Goal: Use online tool/utility: Use online tool/utility

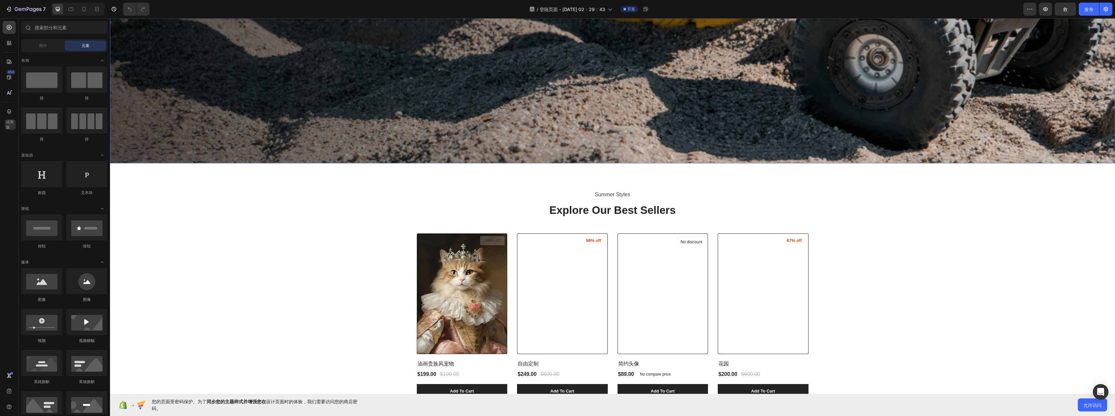
scroll to position [457, 0]
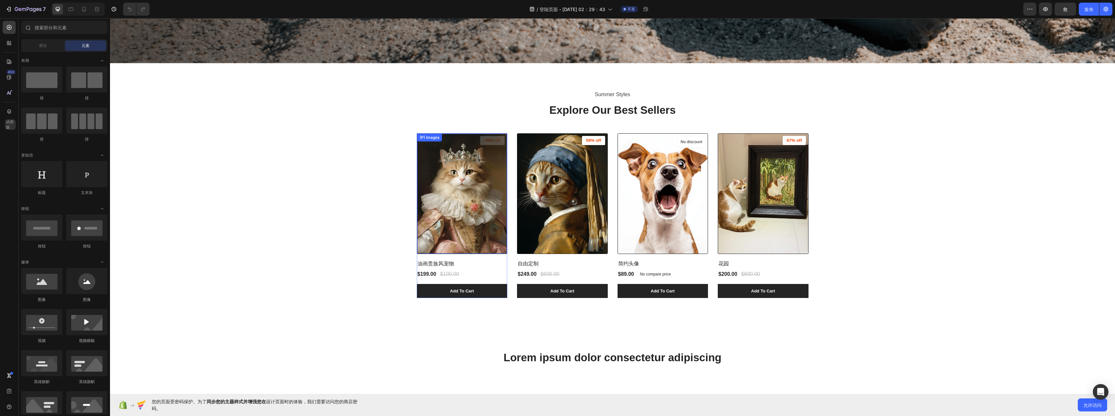
click at [487, 189] on img at bounding box center [462, 194] width 90 height 120
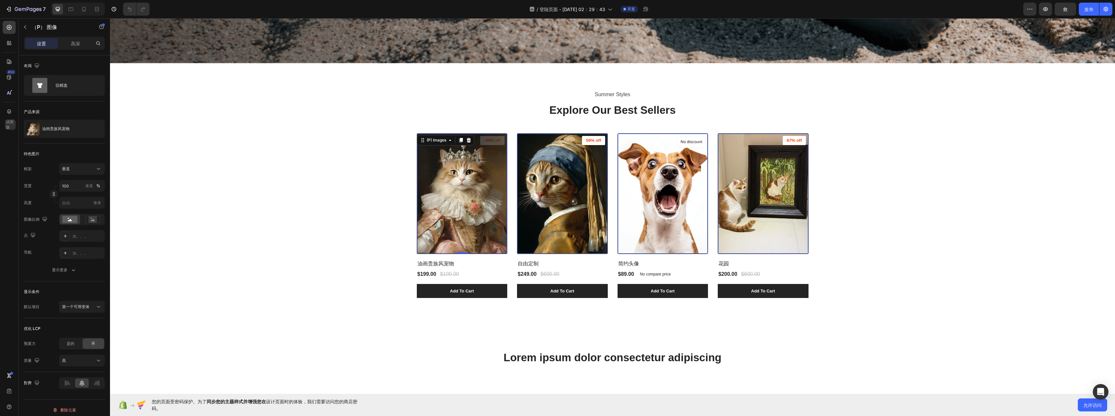
click at [788, 237] on img at bounding box center [763, 194] width 90 height 120
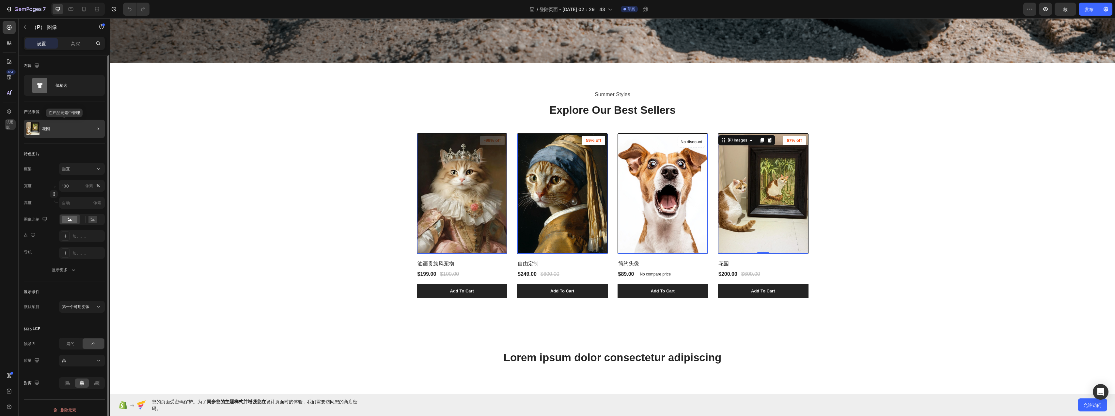
click at [80, 132] on div "花园" at bounding box center [64, 129] width 81 height 18
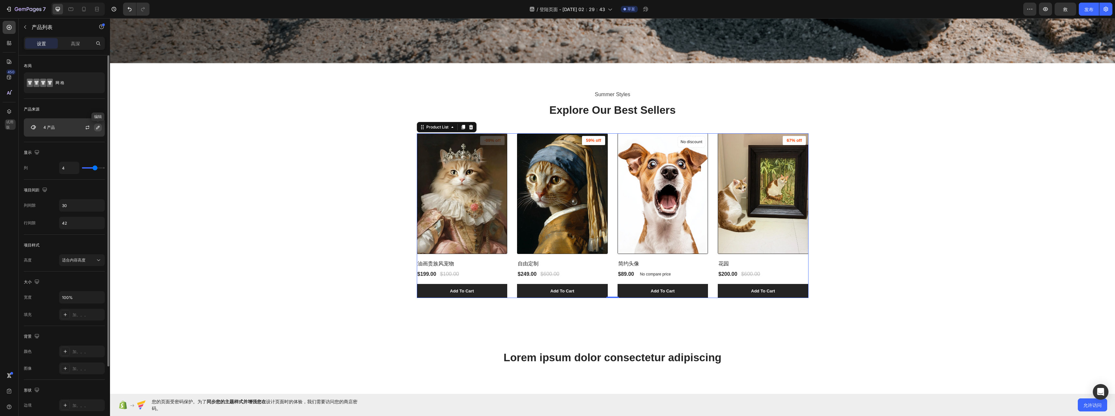
click at [97, 128] on icon "button" at bounding box center [97, 127] width 3 height 3
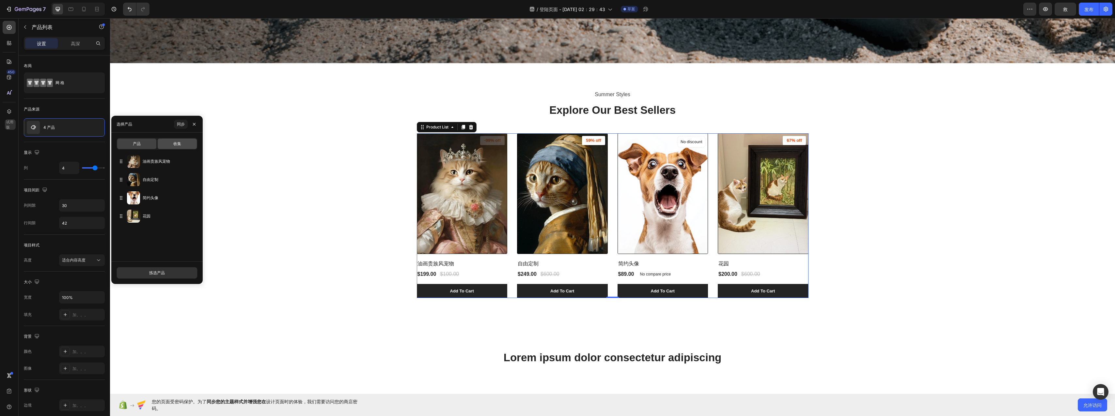
click at [180, 142] on span "收集" at bounding box center [177, 144] width 8 height 6
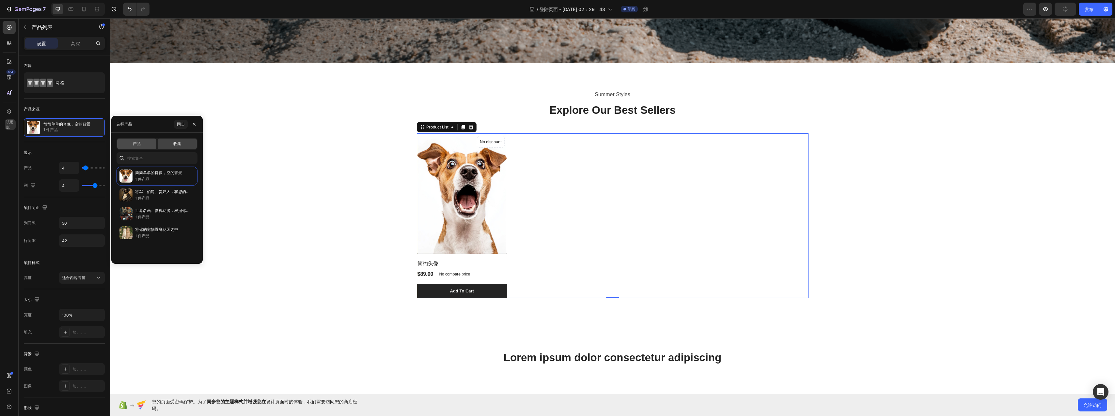
click at [146, 145] on div "产品" at bounding box center [136, 144] width 39 height 10
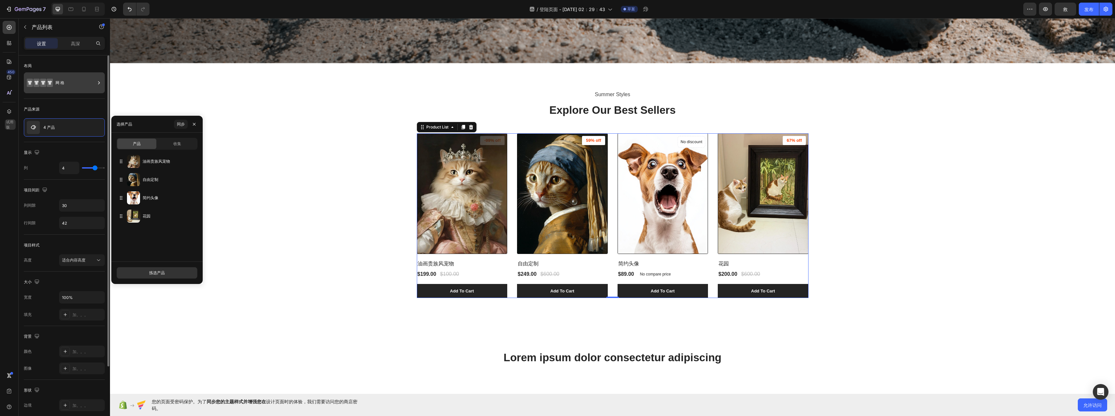
click at [85, 81] on div "网 格" at bounding box center [75, 82] width 40 height 15
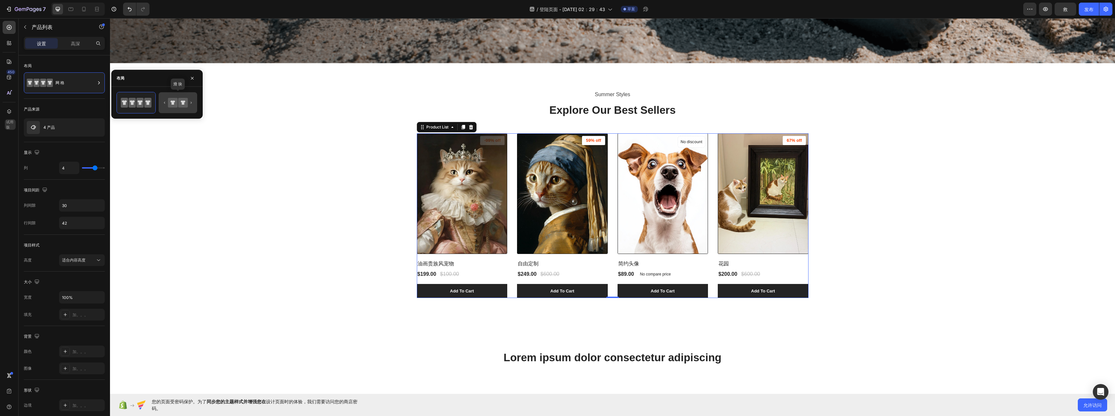
click at [191, 108] on icon at bounding box center [177, 102] width 31 height 13
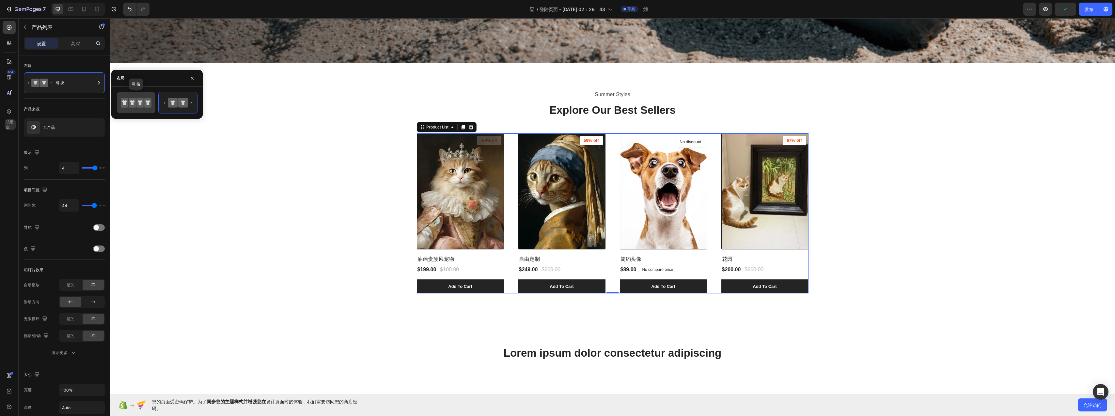
click at [150, 94] on div at bounding box center [136, 102] width 39 height 21
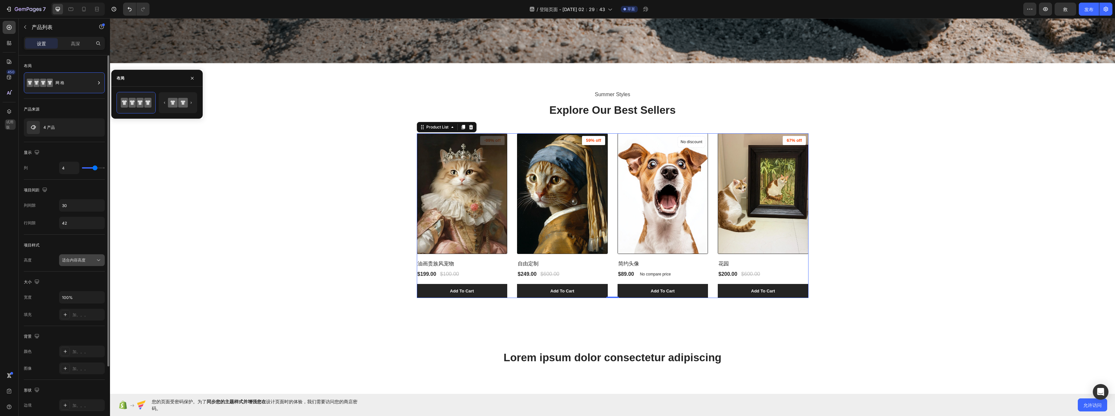
click at [94, 261] on div "适合内容高度" at bounding box center [78, 260] width 33 height 6
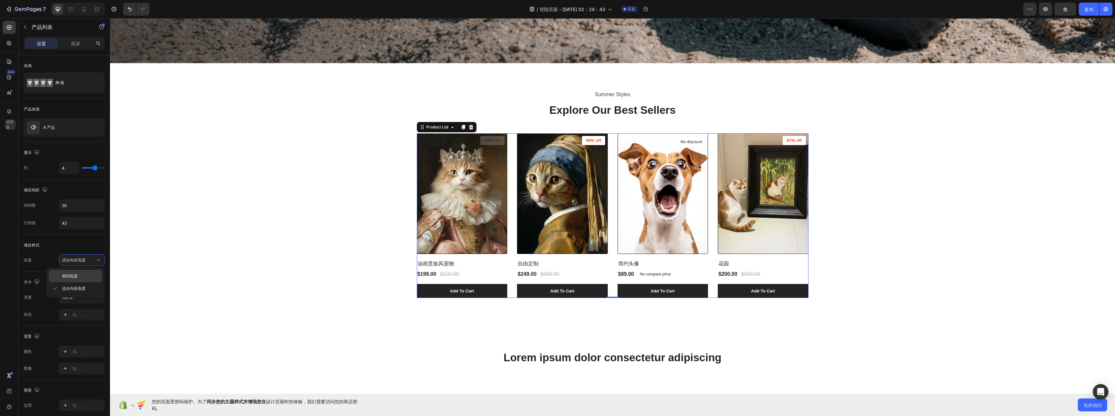
click at [92, 274] on p "相同高度" at bounding box center [80, 276] width 37 height 6
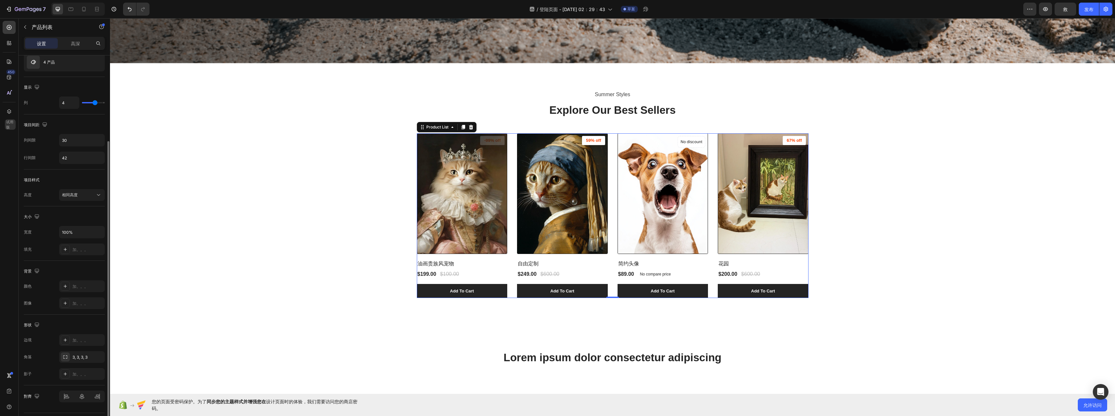
scroll to position [83, 0]
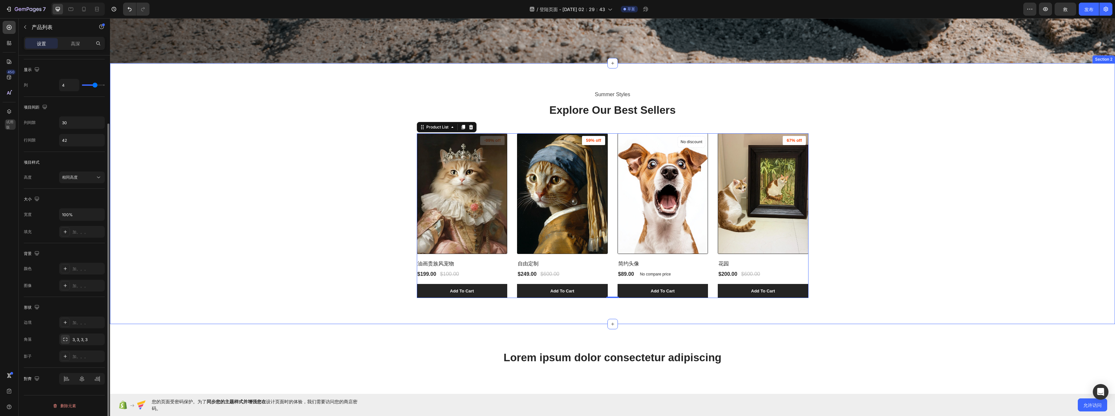
click at [298, 260] on div "Summer Styles Text block Explore Our Best Sellers Heading (P) Images -99% off P…" at bounding box center [612, 193] width 995 height 209
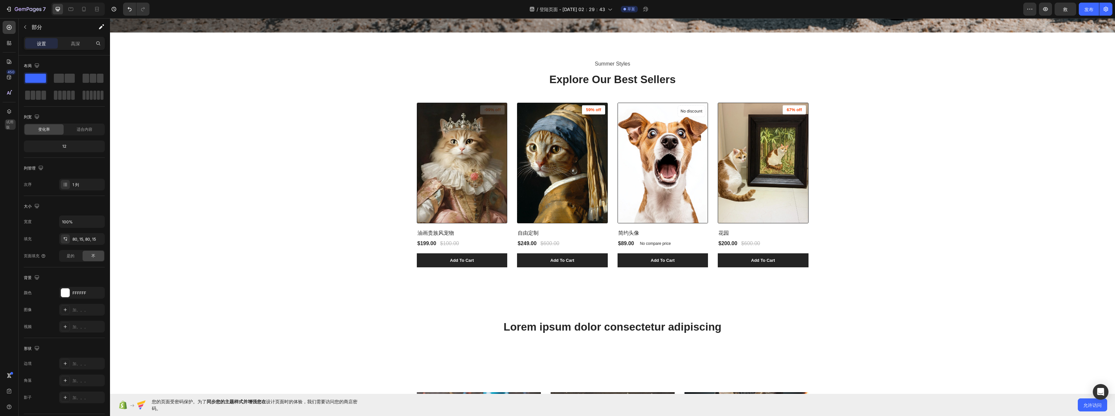
scroll to position [469, 0]
